Goal: Task Accomplishment & Management: Manage account settings

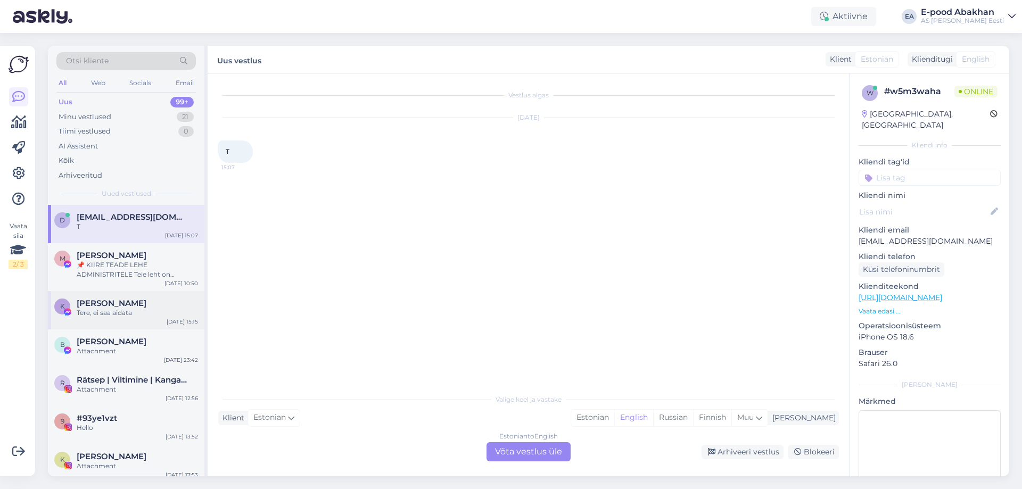
click at [122, 308] on span "[PERSON_NAME] [PERSON_NAME]" at bounding box center [112, 304] width 70 height 10
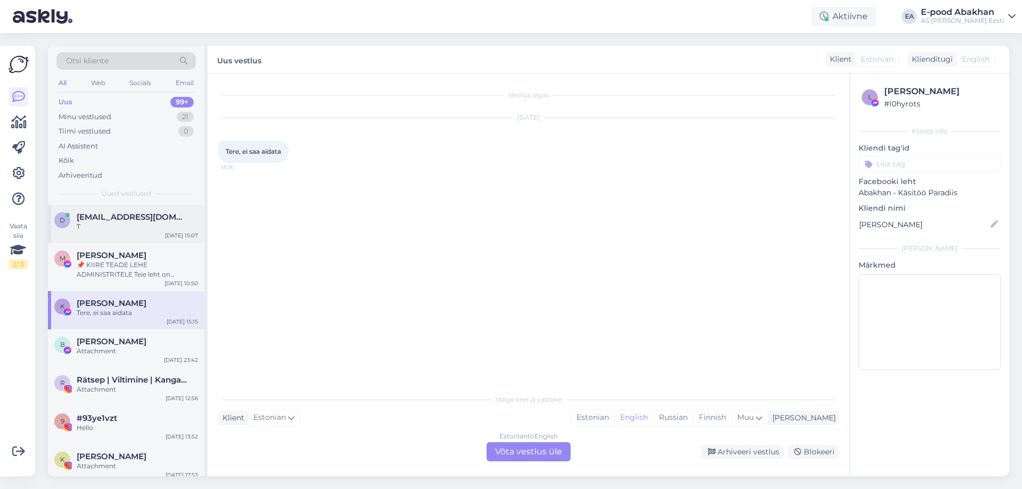
click at [130, 230] on div "T" at bounding box center [137, 227] width 121 height 10
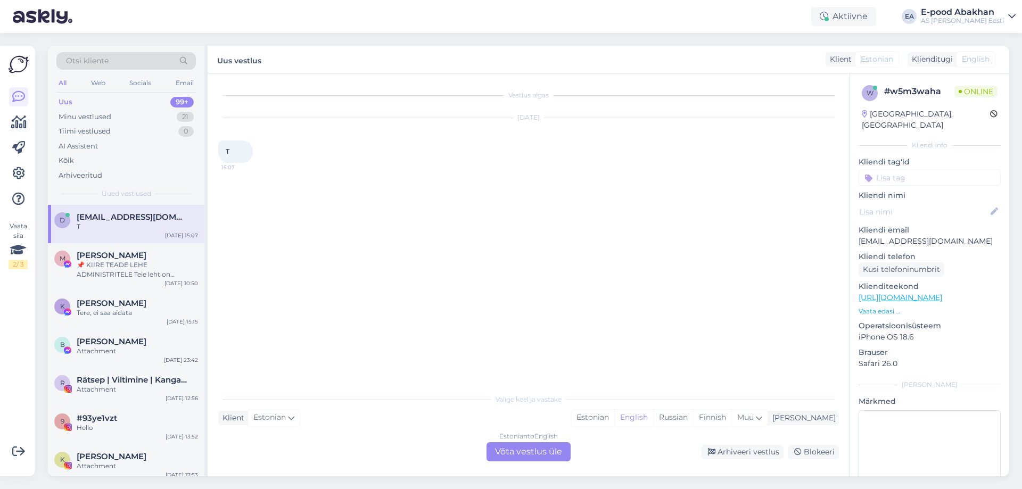
click at [561, 450] on div "Estonian to English Võta vestlus üle" at bounding box center [529, 451] width 84 height 19
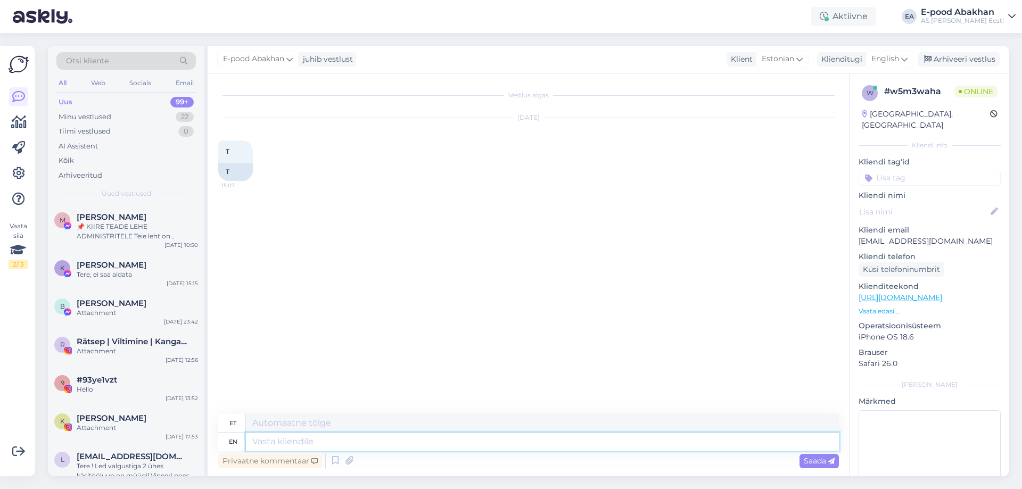
click at [382, 445] on textarea at bounding box center [542, 442] width 593 height 18
click at [92, 113] on div "Minu vestlused" at bounding box center [85, 117] width 53 height 11
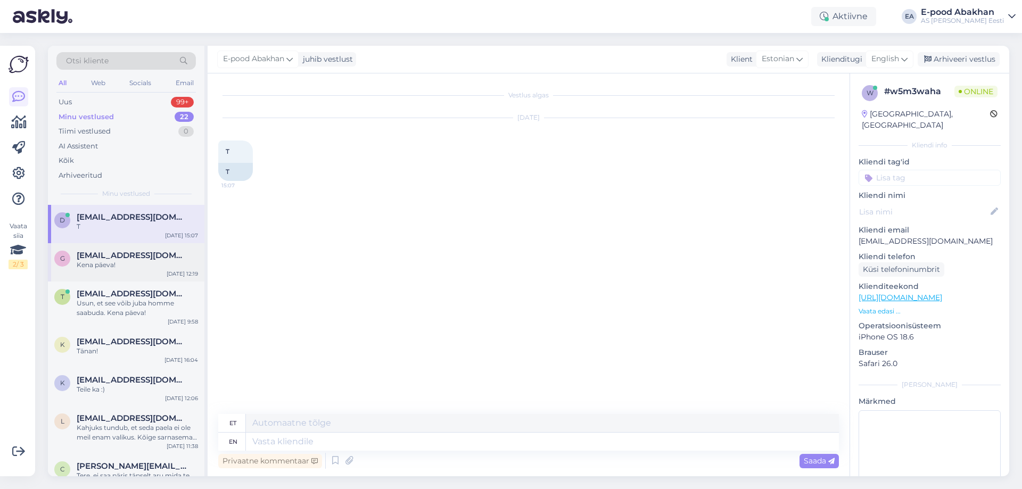
click at [116, 269] on div "Kena päeva!" at bounding box center [137, 265] width 121 height 10
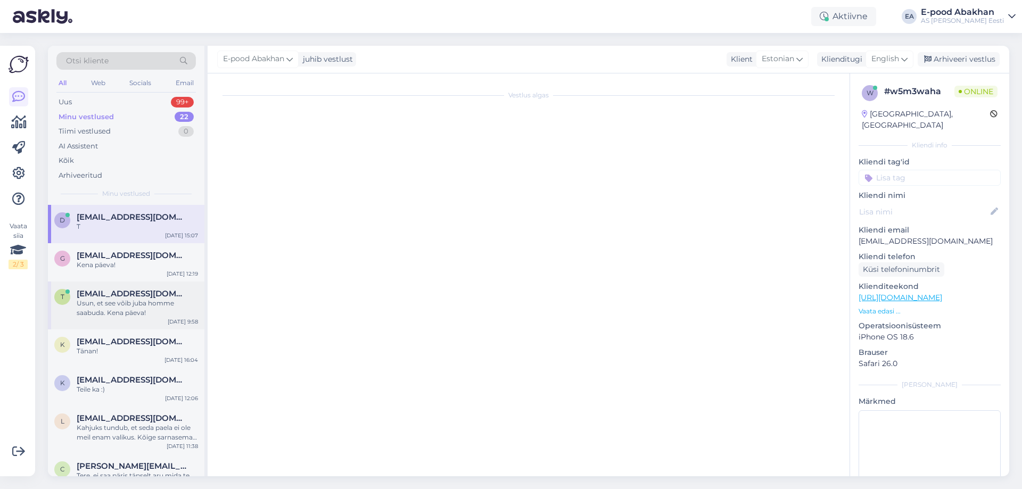
scroll to position [520, 0]
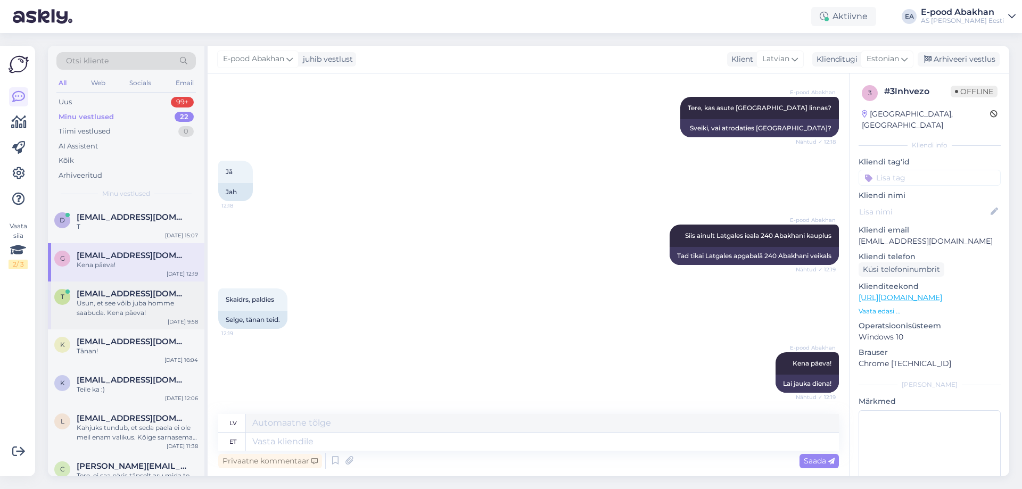
click at [104, 305] on div "Usun, et see võib juba homme saabuda. Kena päeva!" at bounding box center [137, 308] width 121 height 19
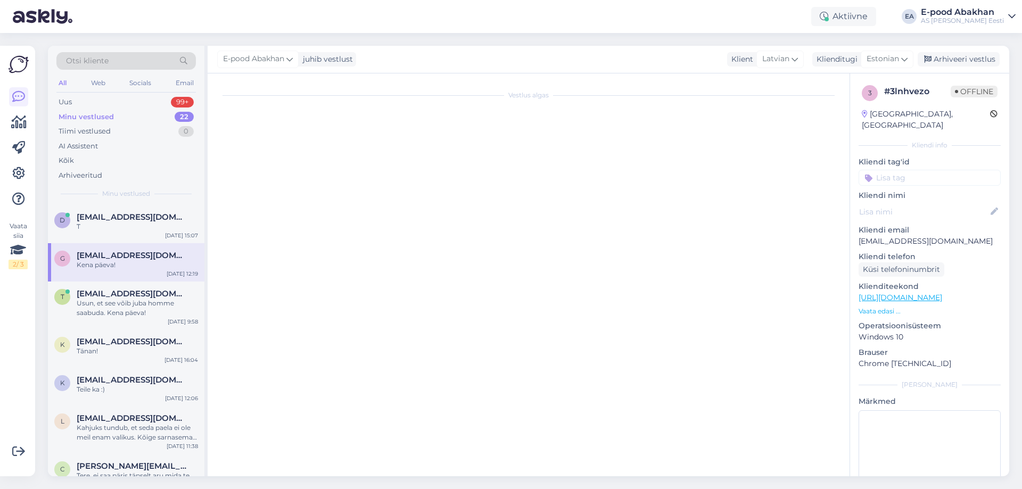
scroll to position [165, 0]
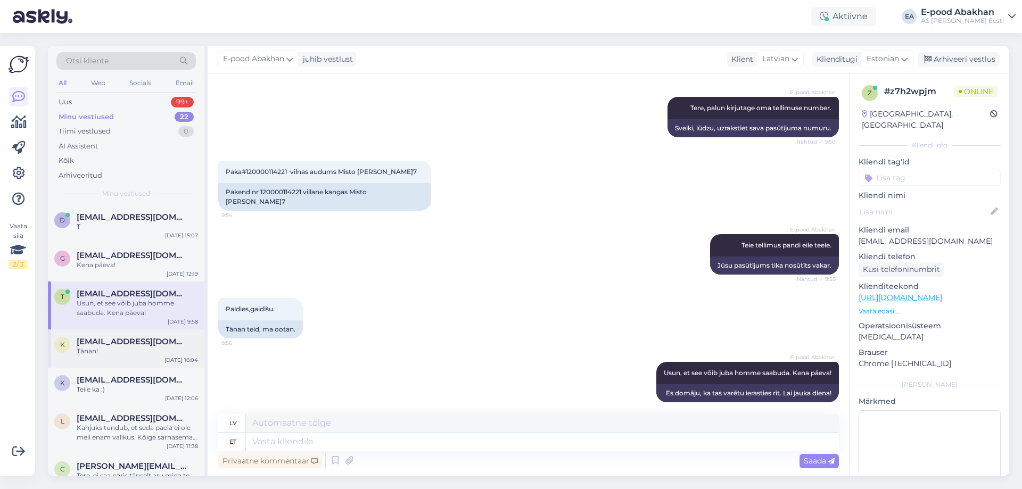
click at [129, 356] on div "Tänan!" at bounding box center [137, 352] width 121 height 10
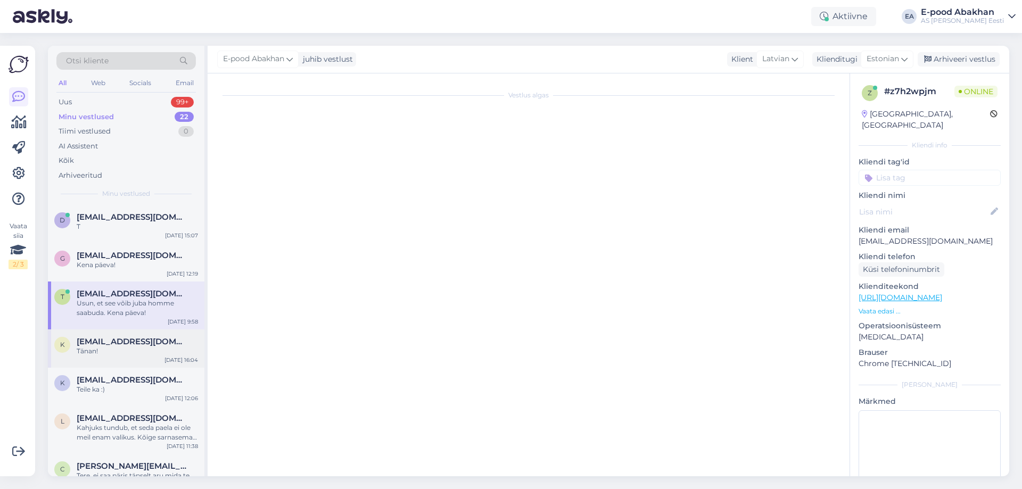
scroll to position [0, 0]
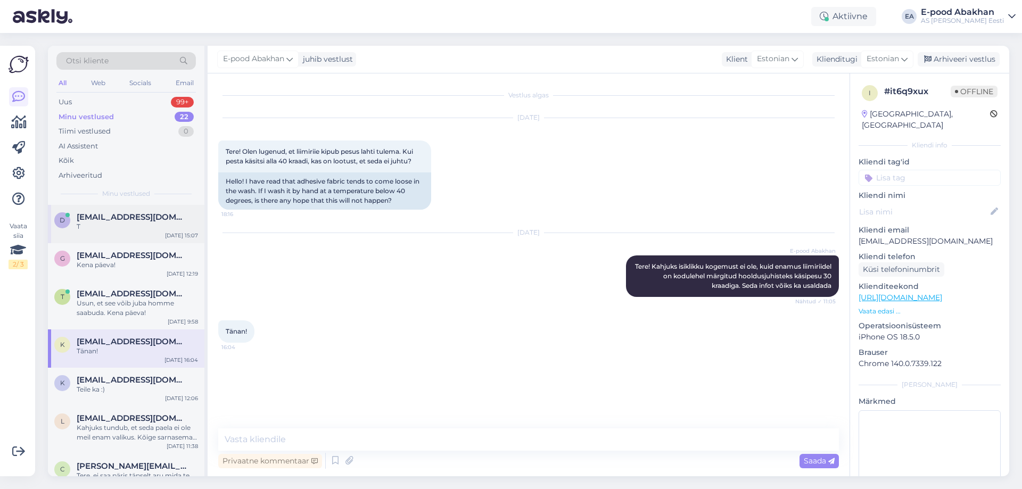
click at [162, 231] on div "T" at bounding box center [137, 227] width 121 height 10
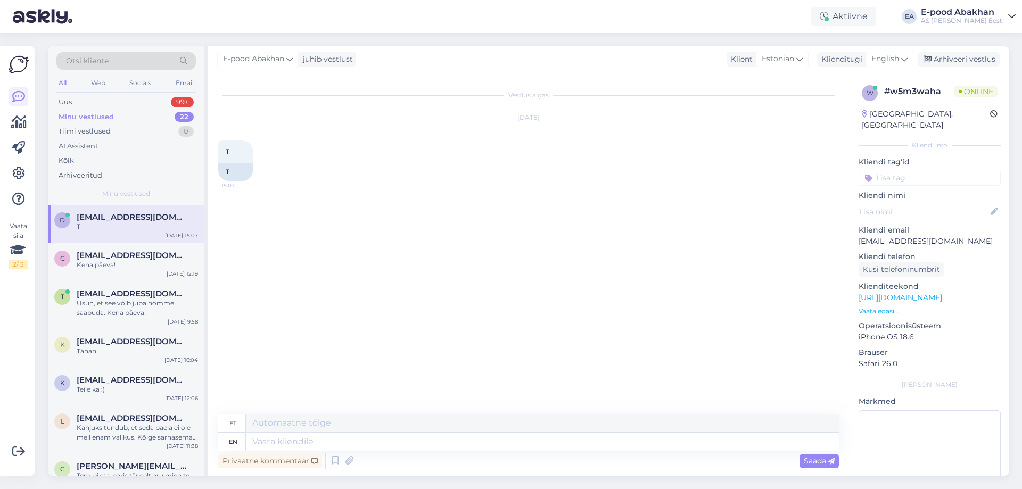
click at [358, 134] on div "Sep 30 2025 T 15:07 T" at bounding box center [528, 149] width 621 height 86
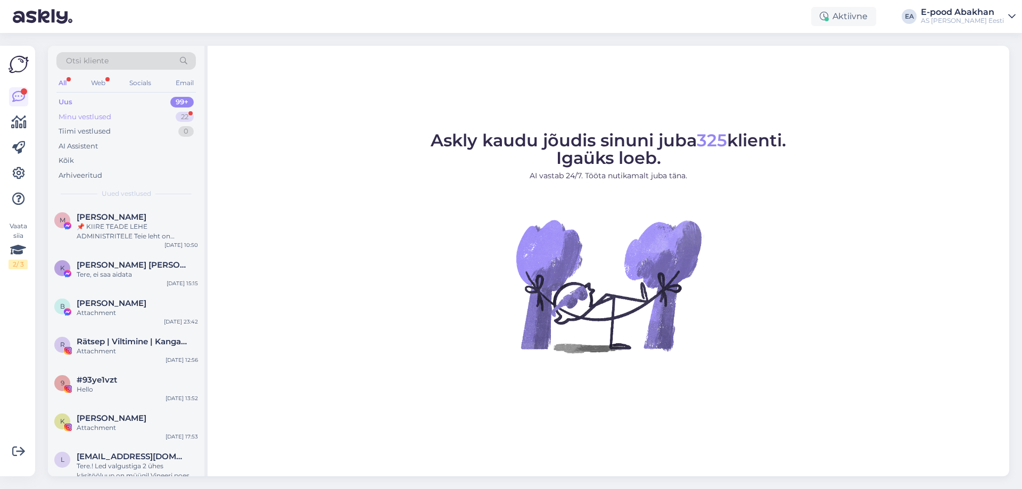
click at [154, 116] on div "Minu vestlused 22" at bounding box center [126, 117] width 140 height 15
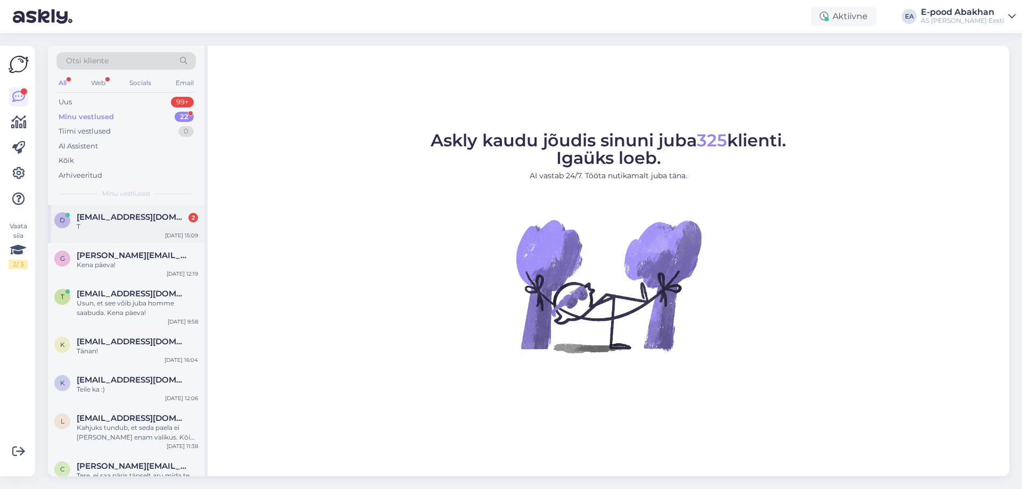
click at [114, 227] on div "T" at bounding box center [137, 227] width 121 height 10
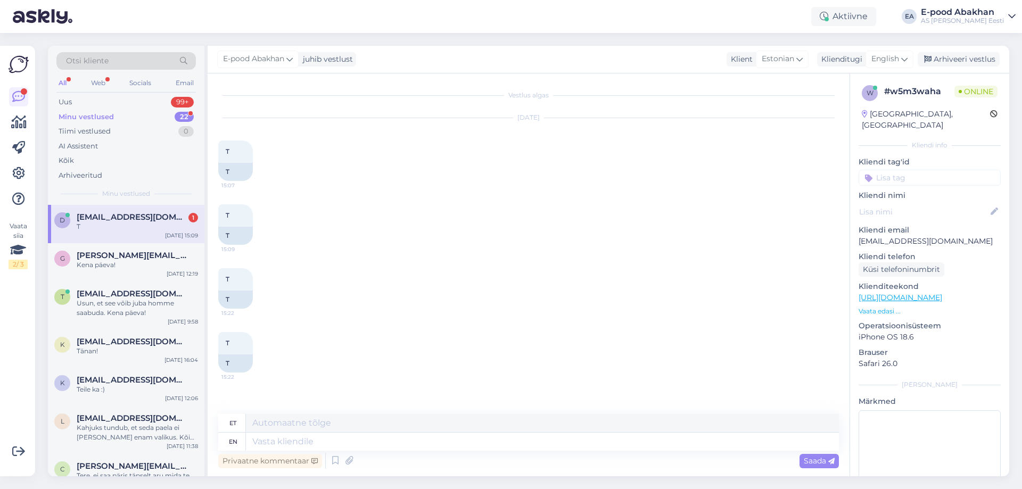
click at [124, 207] on div "D Darjai10@gmail.com 1 T Sep 30 15:09" at bounding box center [126, 224] width 157 height 38
drag, startPoint x: 177, startPoint y: 220, endPoint x: 497, endPoint y: 234, distance: 320.3
click at [536, 234] on div "T 15:09 T" at bounding box center [528, 225] width 621 height 64
click at [110, 229] on div "T" at bounding box center [137, 227] width 121 height 10
click at [19, 171] on icon at bounding box center [18, 173] width 13 height 13
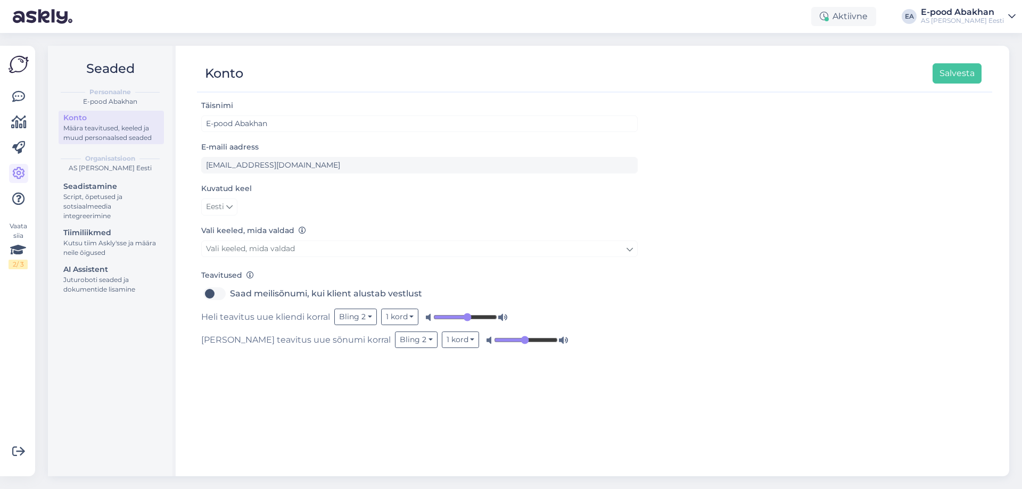
click at [466, 315] on input "range" at bounding box center [465, 317] width 64 height 11
click at [494, 342] on input "range" at bounding box center [526, 340] width 64 height 11
click at [360, 319] on button "Bling 2" at bounding box center [355, 317] width 43 height 17
click at [348, 352] on link "Bling 1" at bounding box center [337, 356] width 79 height 17
click at [359, 314] on button "Bling 1" at bounding box center [354, 317] width 41 height 17
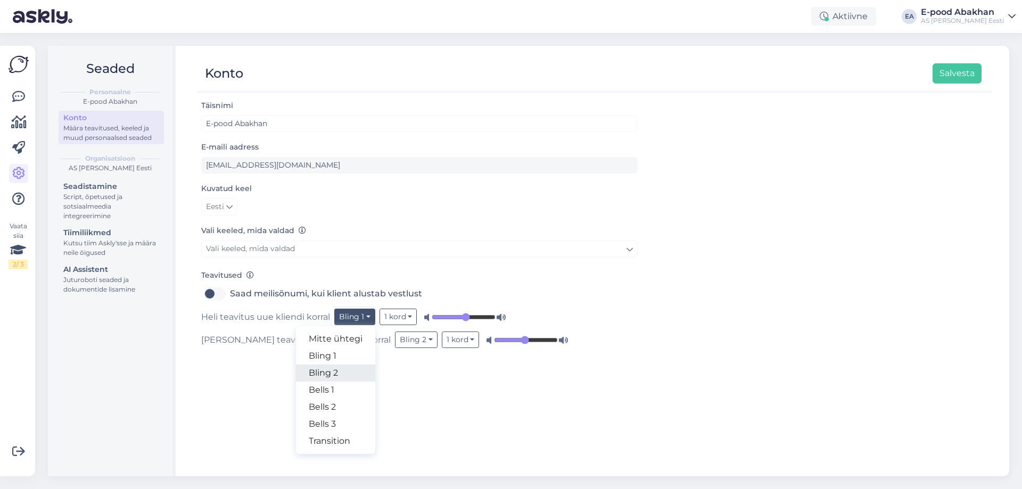
click at [355, 375] on link "Bling 2" at bounding box center [335, 373] width 79 height 17
click at [367, 321] on button "Bling 2" at bounding box center [355, 317] width 43 height 17
click at [355, 387] on link "Bells 1" at bounding box center [337, 390] width 79 height 17
click at [363, 316] on button "Bells 1" at bounding box center [353, 317] width 39 height 17
click at [337, 408] on link "Bells 2" at bounding box center [333, 407] width 79 height 17
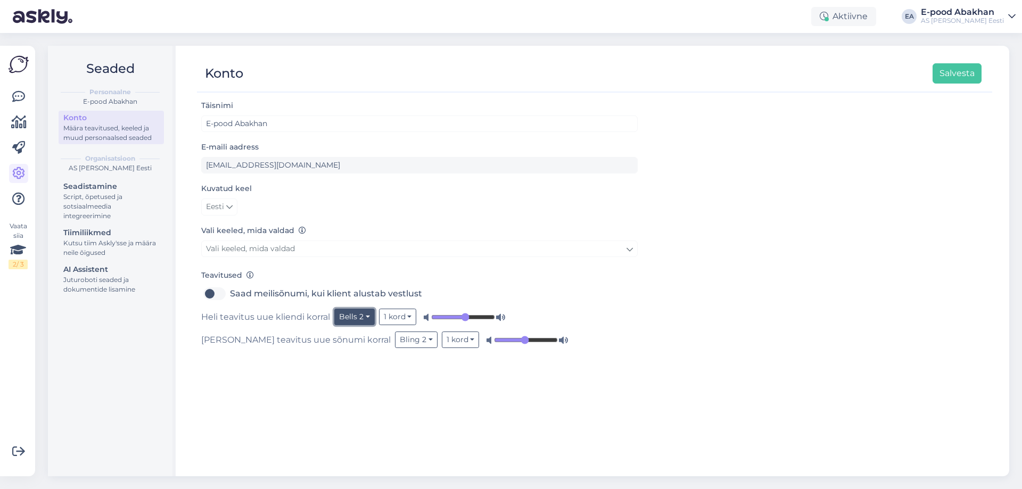
click at [364, 315] on button "Bells 2" at bounding box center [354, 317] width 40 height 17
click at [345, 422] on link "Bells 3" at bounding box center [335, 424] width 79 height 17
click at [360, 318] on button "Bells 3" at bounding box center [354, 317] width 40 height 17
click at [342, 441] on link "Transition" at bounding box center [335, 441] width 79 height 17
click at [364, 315] on button "Transition" at bounding box center [360, 317] width 53 height 17
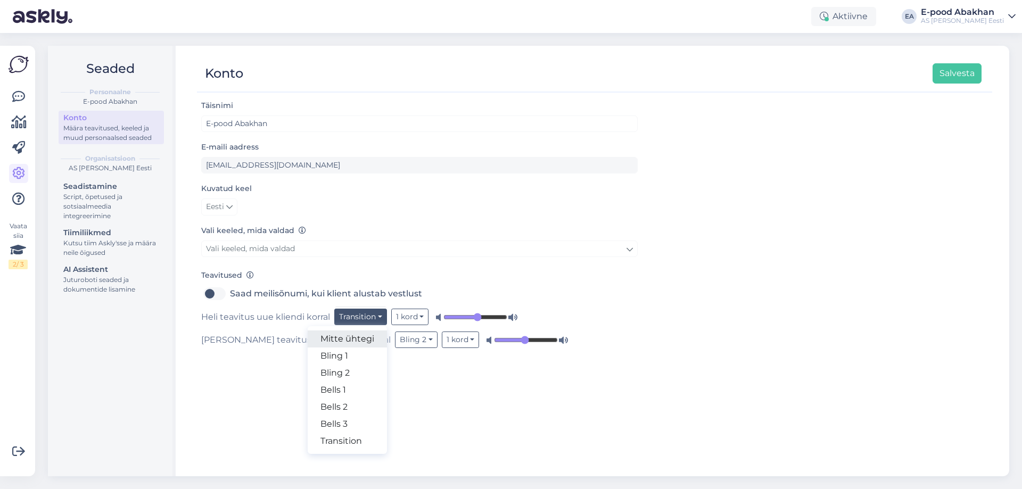
click at [359, 341] on link "Mitte ühtegi" at bounding box center [347, 339] width 79 height 17
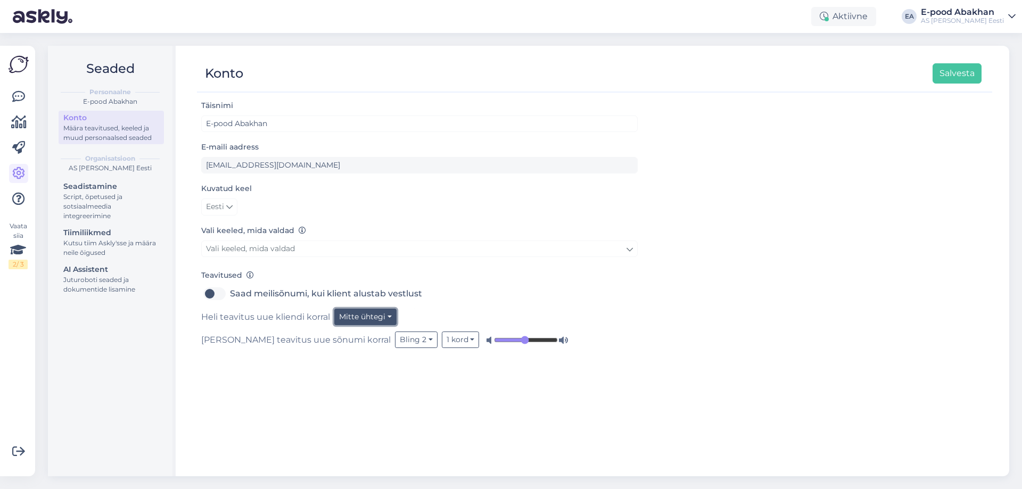
click at [364, 320] on button "Mitte ühtegi" at bounding box center [365, 317] width 62 height 17
click at [358, 349] on link "Bling 1" at bounding box center [356, 356] width 79 height 17
drag, startPoint x: 366, startPoint y: 320, endPoint x: 360, endPoint y: 356, distance: 36.2
click at [366, 320] on button "Bling 1" at bounding box center [354, 317] width 41 height 17
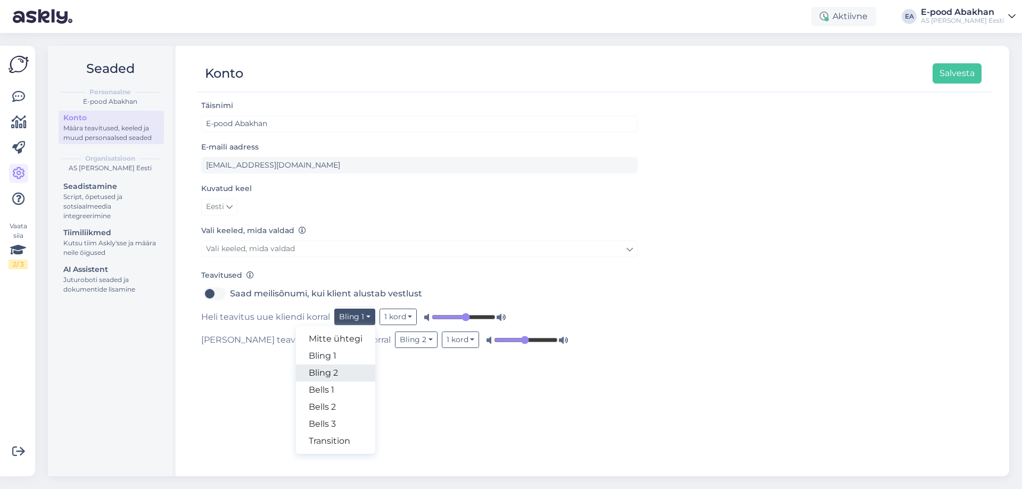
click at [354, 375] on link "Bling 2" at bounding box center [335, 373] width 79 height 17
click at [393, 319] on button "1 kord" at bounding box center [400, 317] width 38 height 17
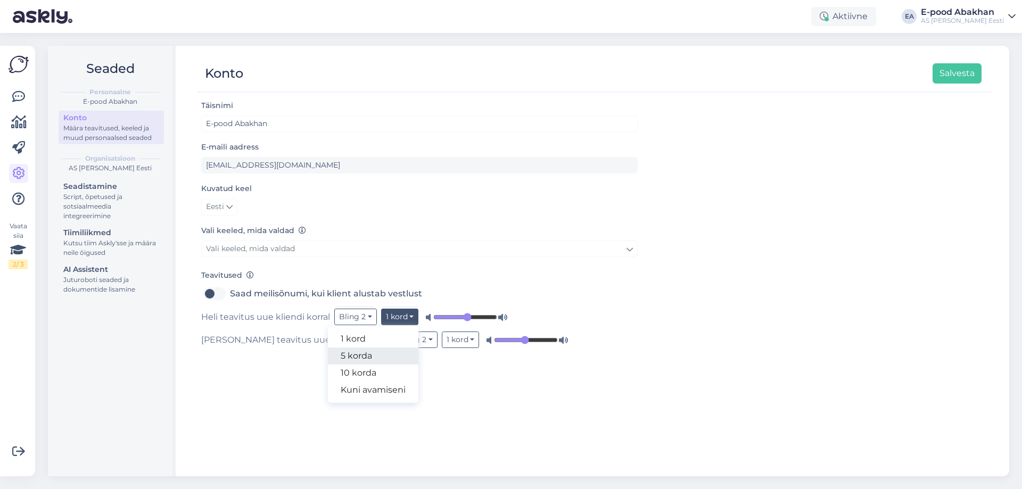
click at [377, 358] on link "5 korda" at bounding box center [373, 356] width 91 height 17
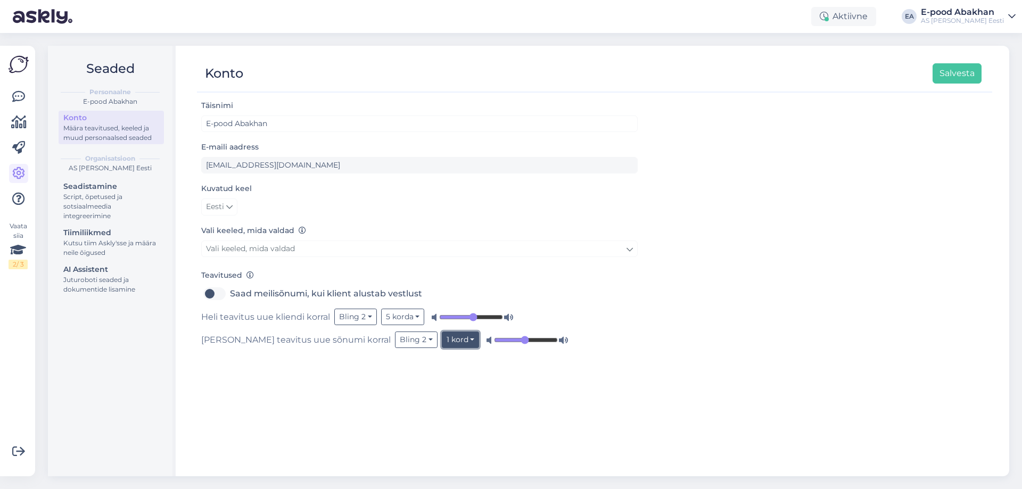
click at [442, 343] on button "1 kord" at bounding box center [461, 340] width 38 height 17
drag, startPoint x: 396, startPoint y: 384, endPoint x: 414, endPoint y: 307, distance: 78.8
click at [396, 383] on link "5 korda" at bounding box center [434, 379] width 91 height 17
click at [22, 100] on icon at bounding box center [18, 97] width 13 height 13
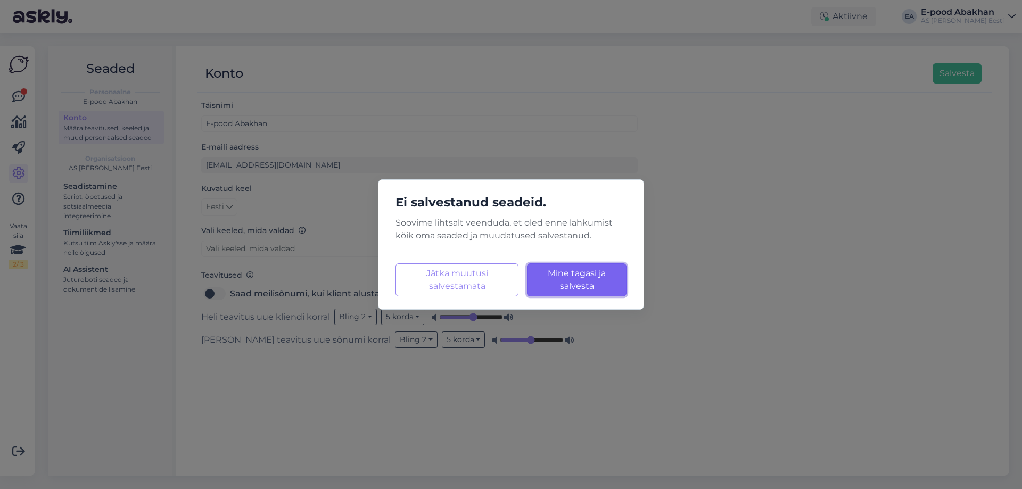
click at [587, 288] on span "Mine tagasi ja salvesta" at bounding box center [577, 279] width 58 height 23
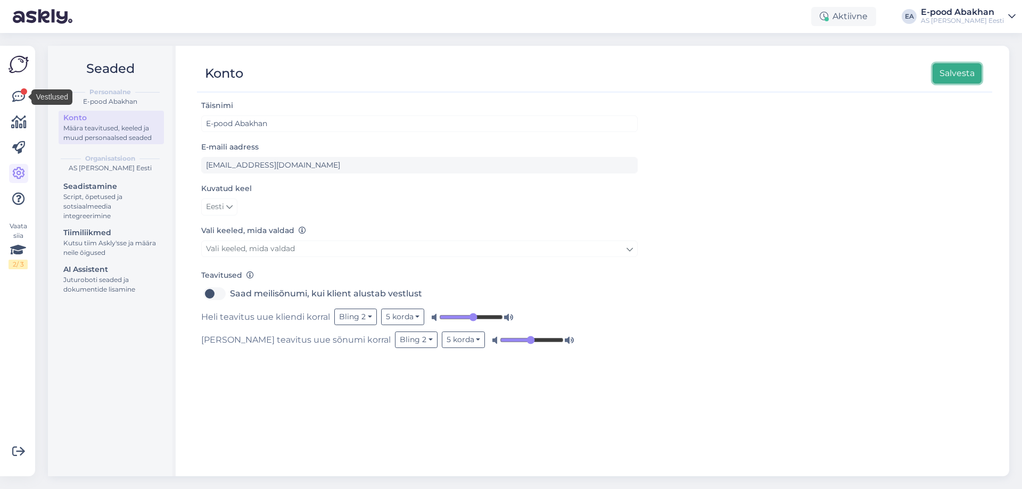
click at [952, 71] on button "Salvesta" at bounding box center [957, 73] width 49 height 20
click at [18, 99] on icon at bounding box center [18, 97] width 13 height 13
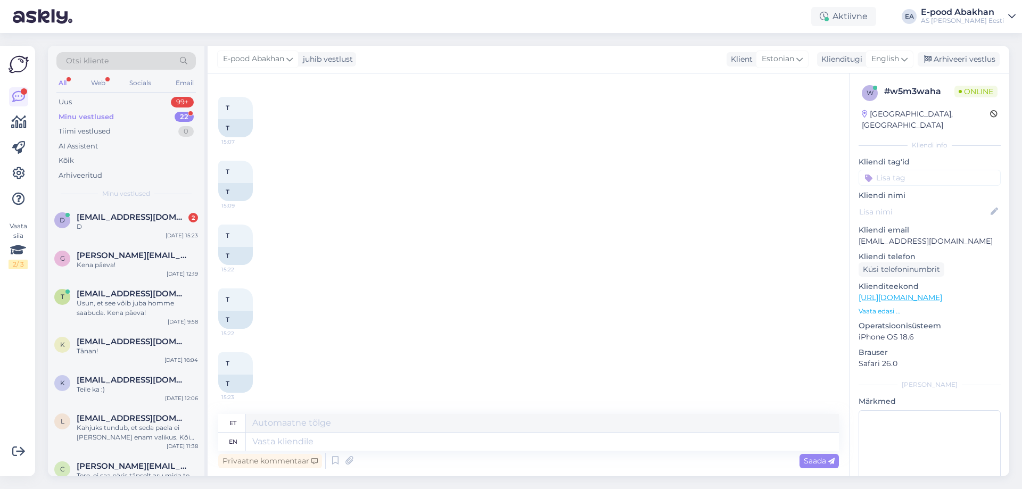
scroll to position [108, 0]
click at [22, 173] on icon at bounding box center [18, 173] width 13 height 13
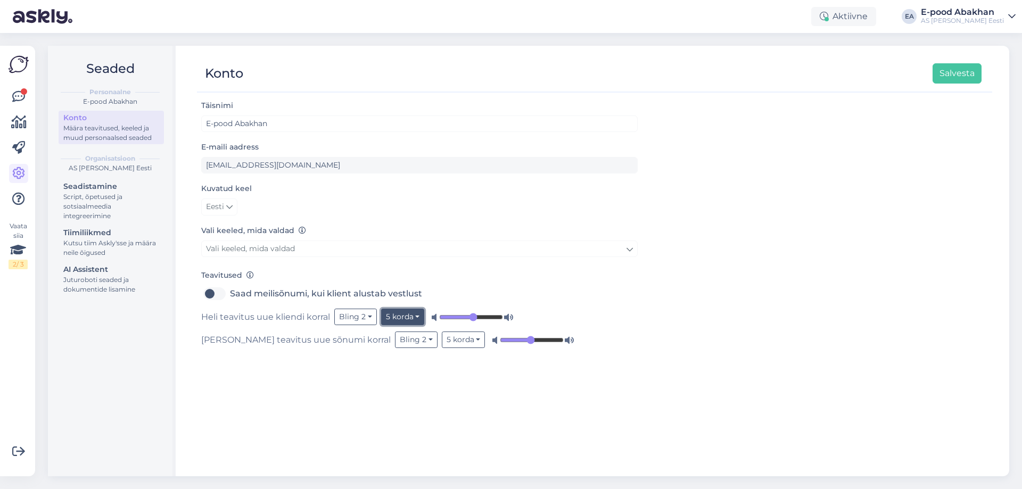
click at [405, 323] on button "5 korda" at bounding box center [403, 317] width 44 height 17
click at [411, 342] on link "1 kord" at bounding box center [379, 339] width 91 height 17
click at [442, 344] on button "5 korda" at bounding box center [464, 340] width 44 height 17
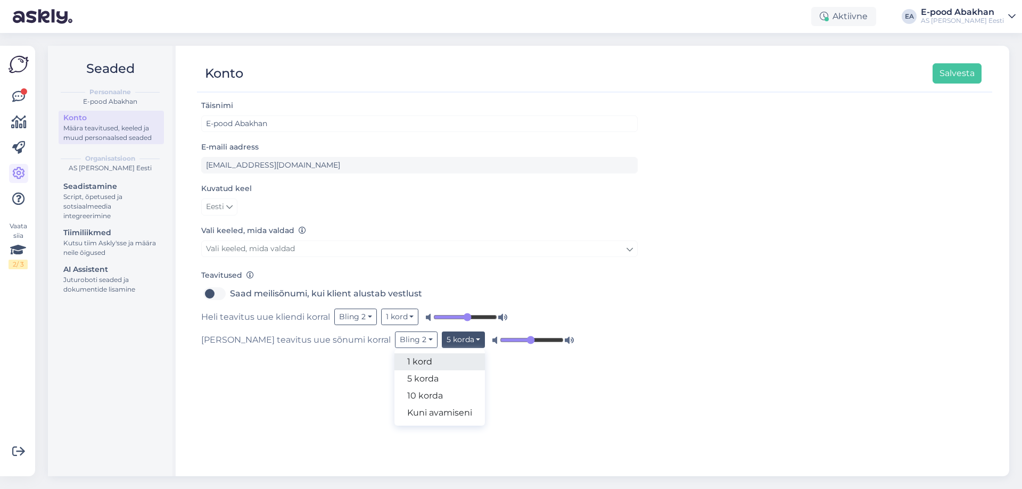
click at [407, 358] on link "1 kord" at bounding box center [440, 362] width 91 height 17
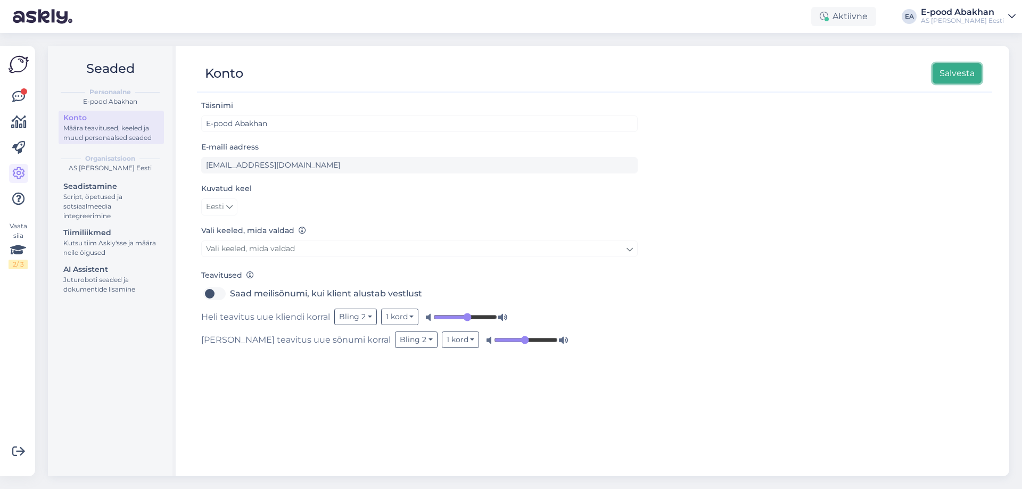
click at [944, 68] on button "Salvesta" at bounding box center [957, 73] width 49 height 20
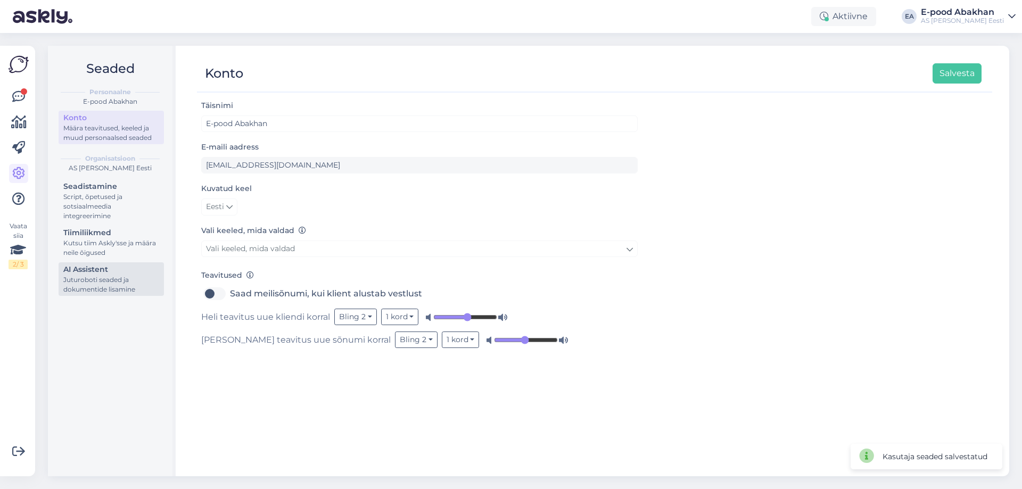
click at [140, 282] on div "Juturoboti seaded ja dokumentide lisamine" at bounding box center [111, 284] width 96 height 19
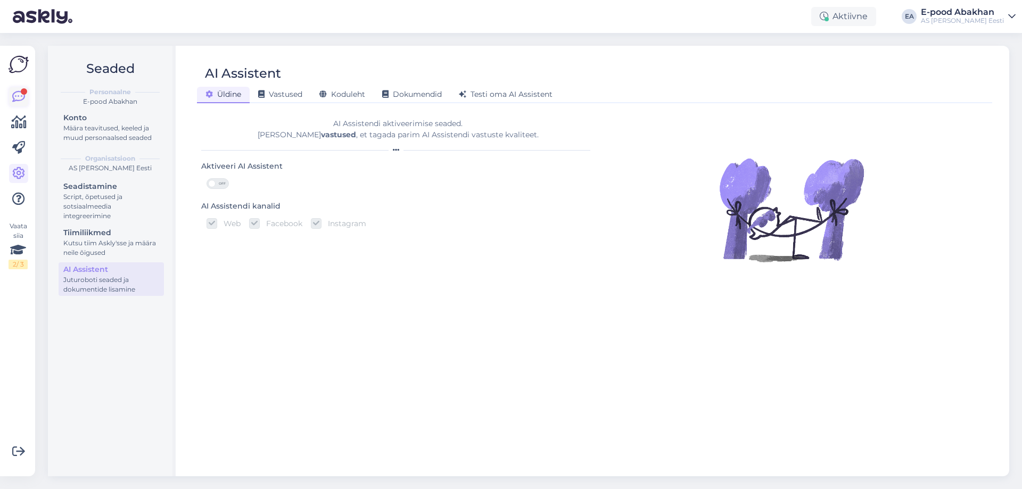
click at [21, 100] on icon at bounding box center [18, 97] width 13 height 13
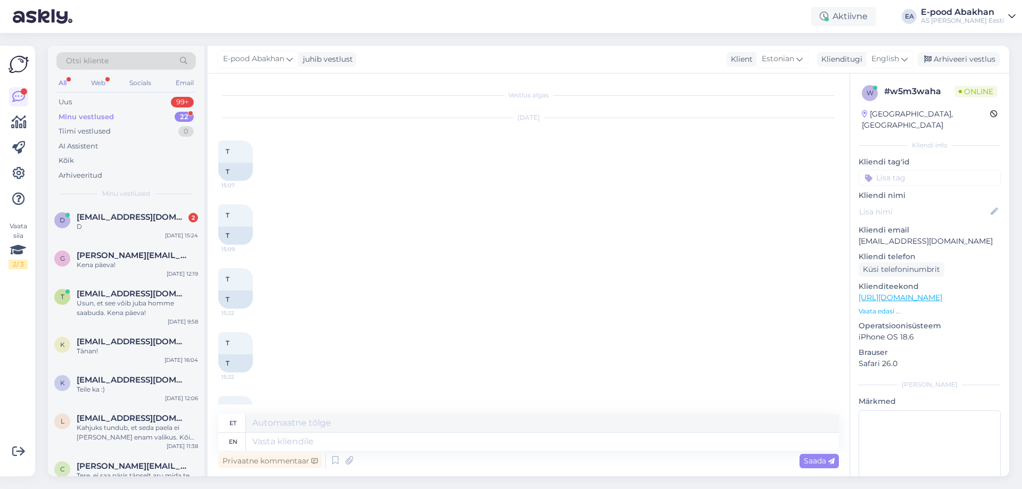
scroll to position [108, 0]
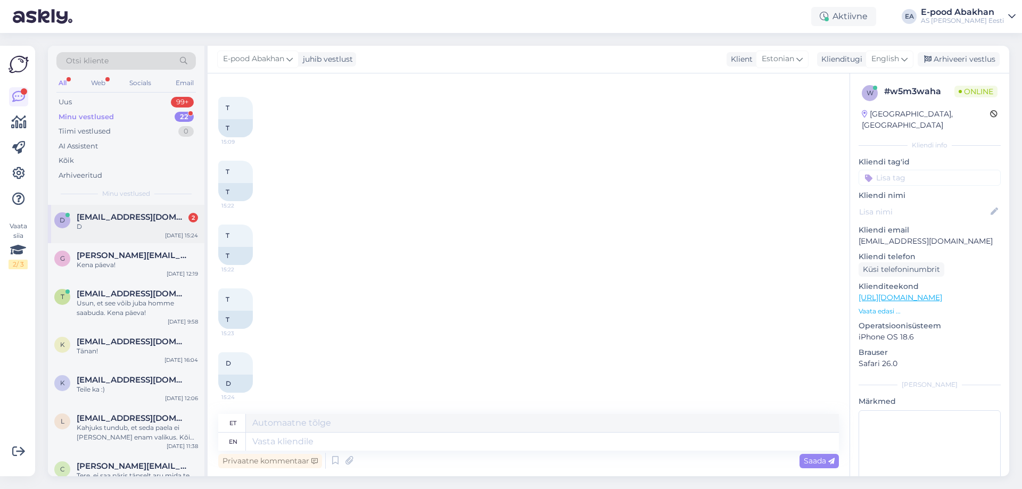
click at [144, 224] on div "D" at bounding box center [137, 227] width 121 height 10
click at [155, 216] on span "Darjai10@gmail.com" at bounding box center [132, 217] width 111 height 10
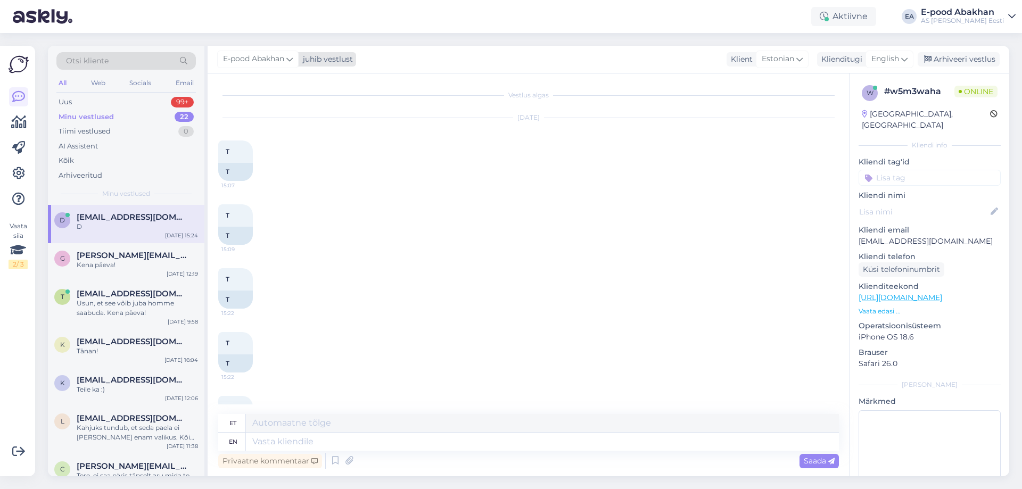
click at [290, 61] on icon at bounding box center [289, 59] width 6 height 12
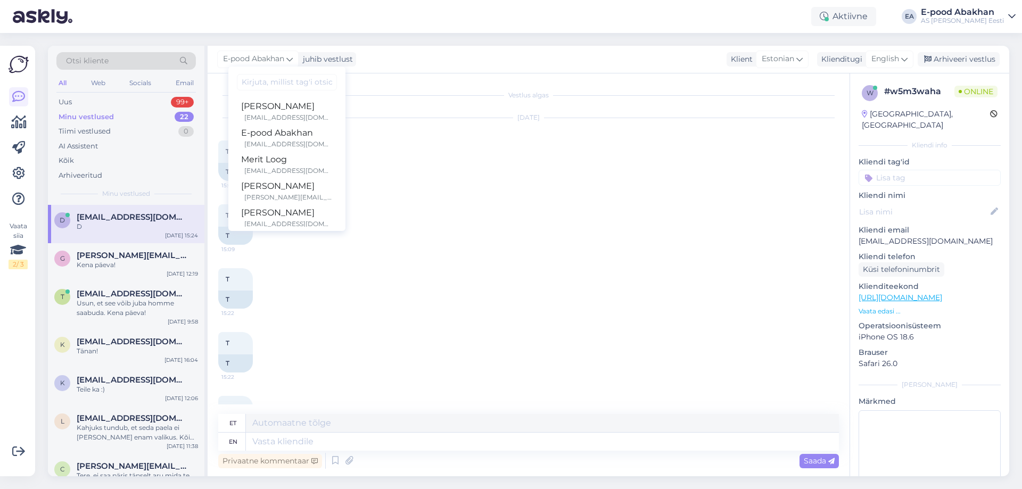
click at [400, 59] on div "E-pood Abakhan juhib vestlust Mariisa Olesk mariisa.olesk@abakhan.ee E-pood Aba…" at bounding box center [609, 60] width 802 height 28
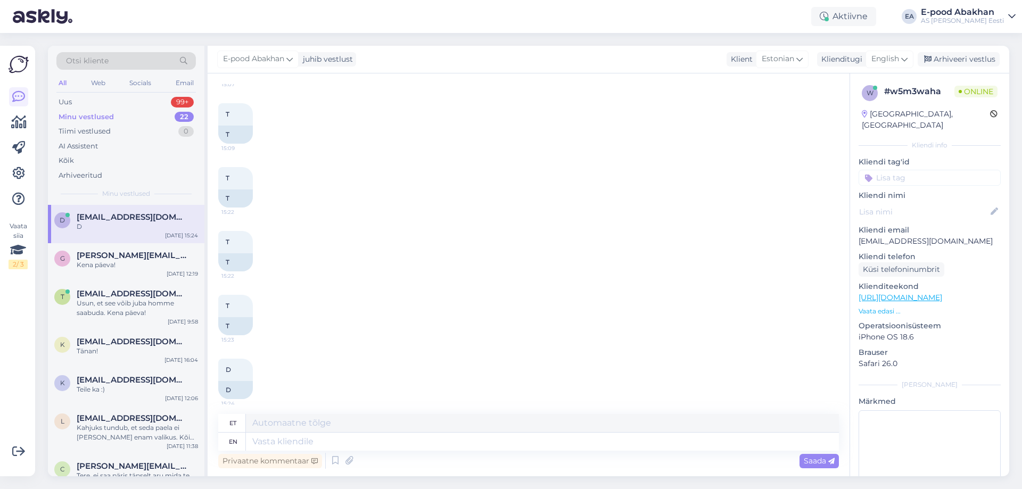
scroll to position [108, 0]
click at [973, 60] on div "Arhiveeri vestlus" at bounding box center [959, 59] width 82 height 14
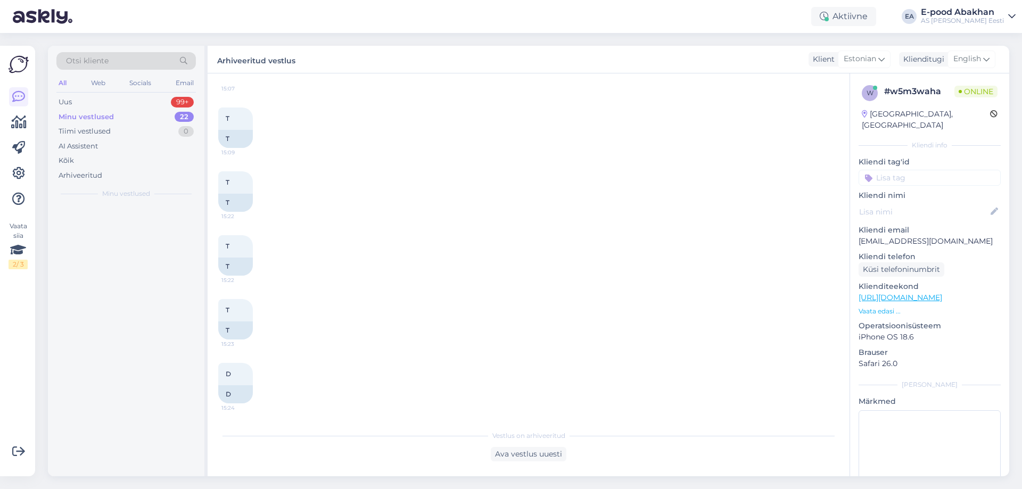
scroll to position [97, 0]
